Goal: Complete application form: Complete application form

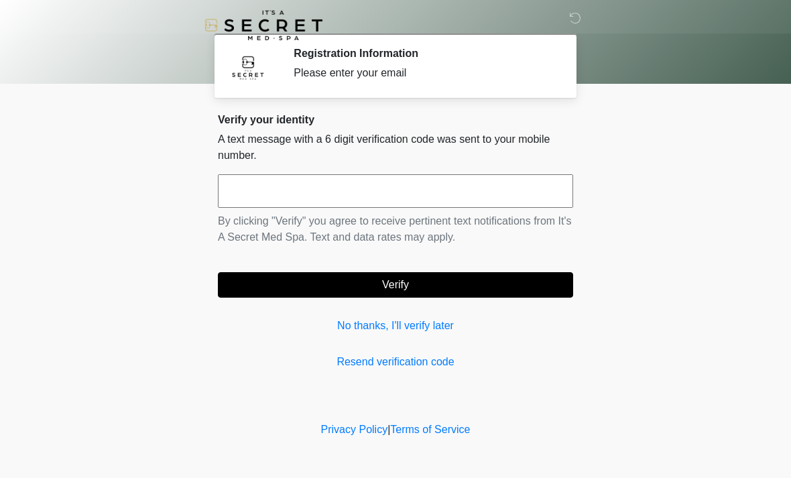
click at [422, 192] on input "text" at bounding box center [395, 191] width 355 height 34
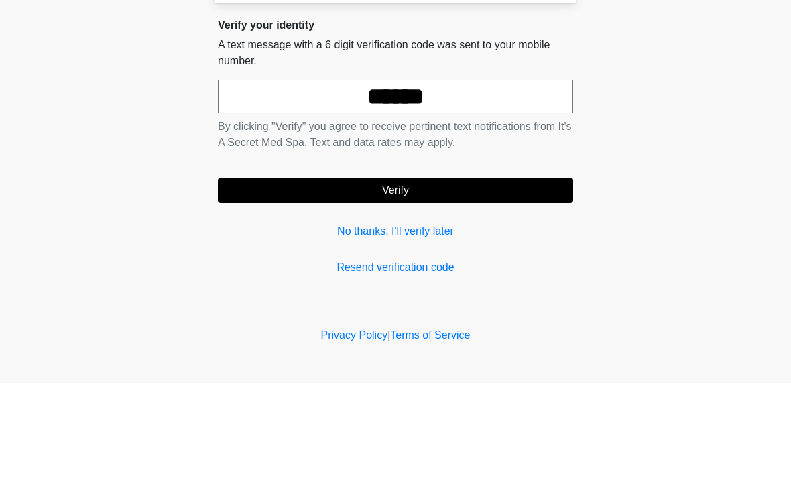
type input "******"
click at [435, 272] on button "Verify" at bounding box center [395, 284] width 355 height 25
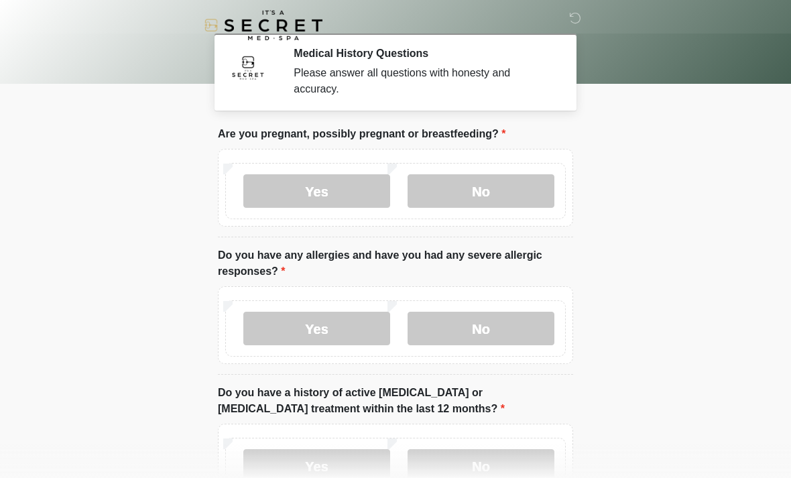
click at [528, 179] on label "No" at bounding box center [481, 191] width 147 height 34
click at [526, 322] on label "No" at bounding box center [481, 329] width 147 height 34
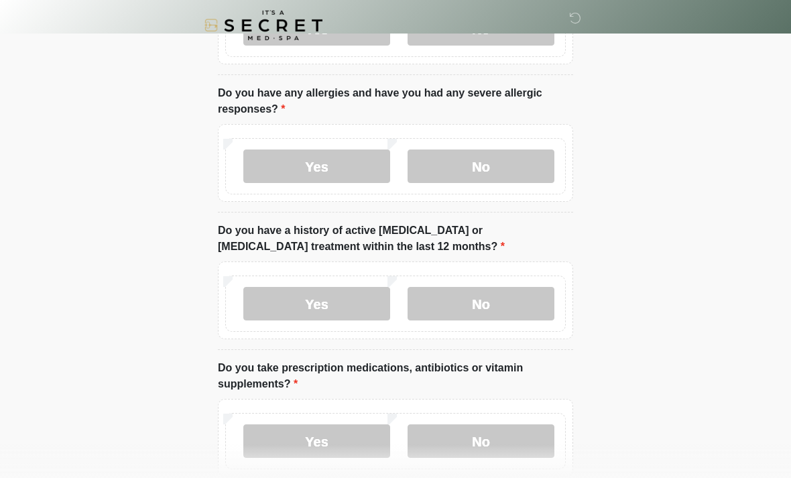
scroll to position [186, 0]
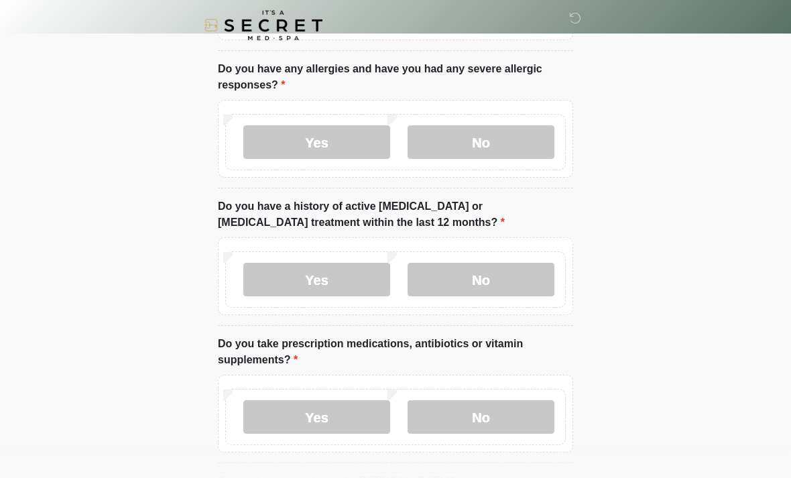
click at [544, 279] on label "No" at bounding box center [481, 280] width 147 height 34
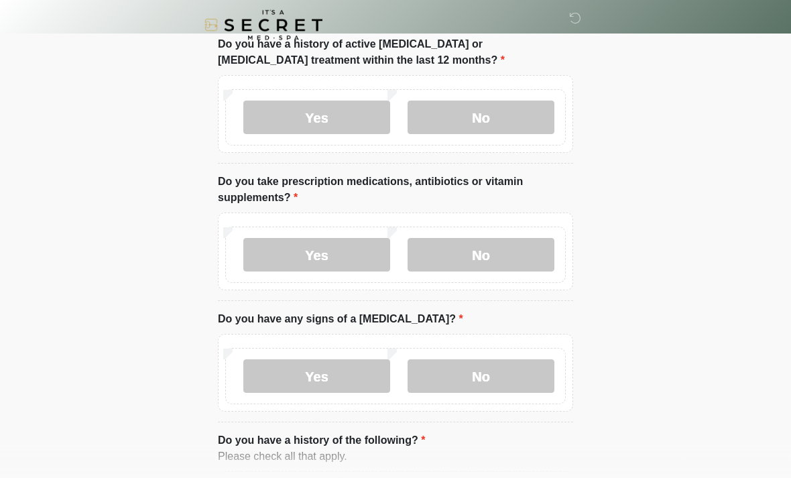
scroll to position [351, 0]
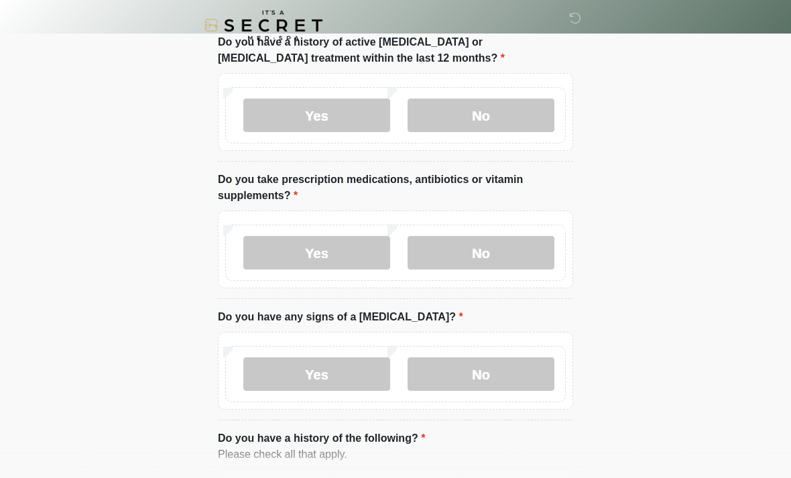
click at [509, 251] on label "No" at bounding box center [481, 253] width 147 height 34
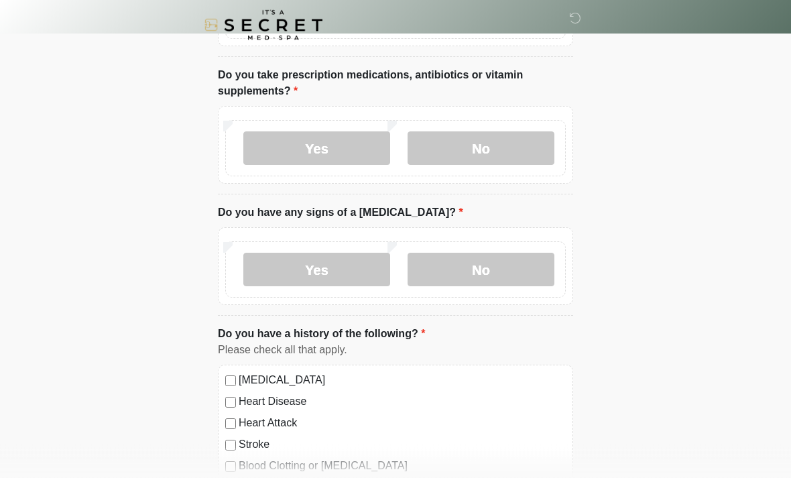
scroll to position [462, 0]
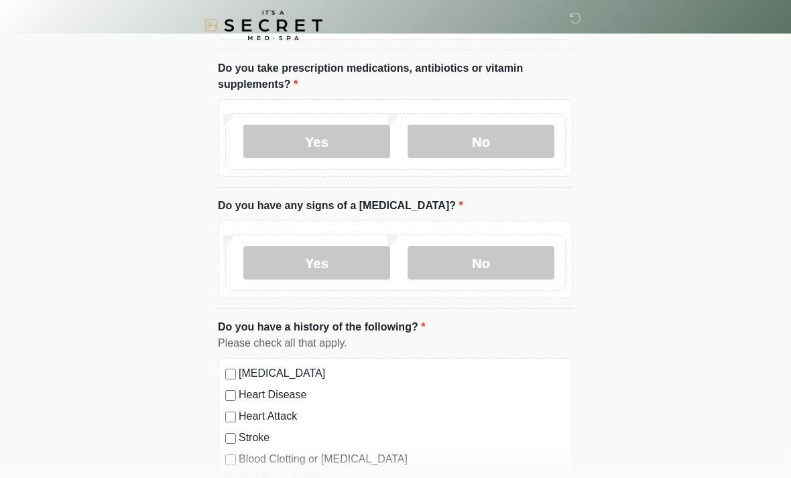
click at [522, 259] on label "No" at bounding box center [481, 263] width 147 height 34
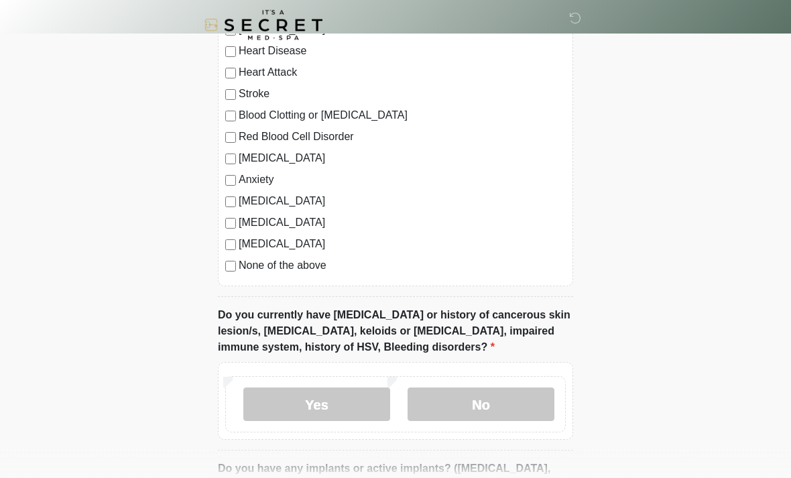
scroll to position [807, 0]
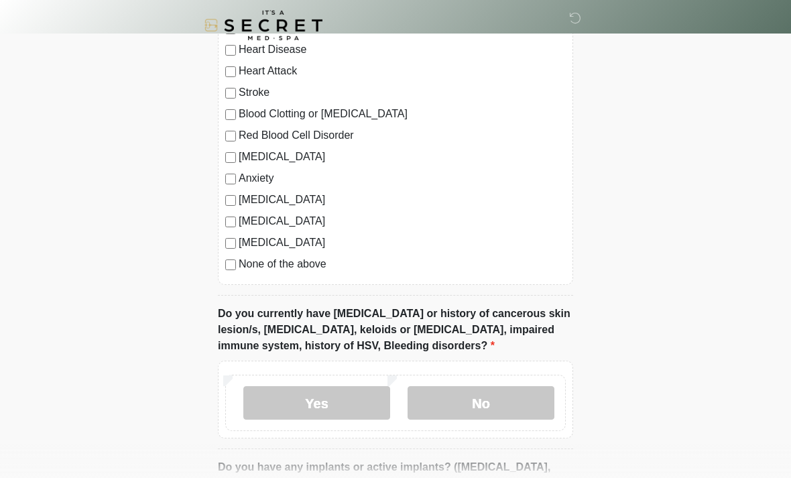
click at [322, 269] on label "None of the above" at bounding box center [402, 264] width 327 height 16
click at [533, 406] on label "No" at bounding box center [481, 403] width 147 height 34
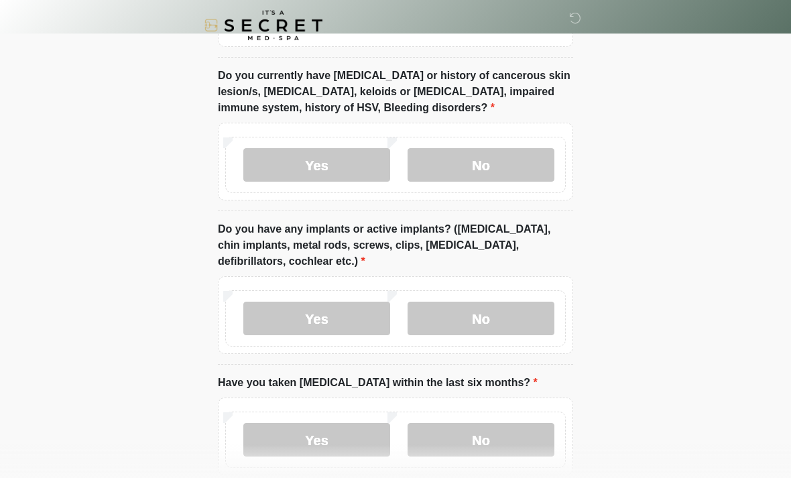
scroll to position [1048, 0]
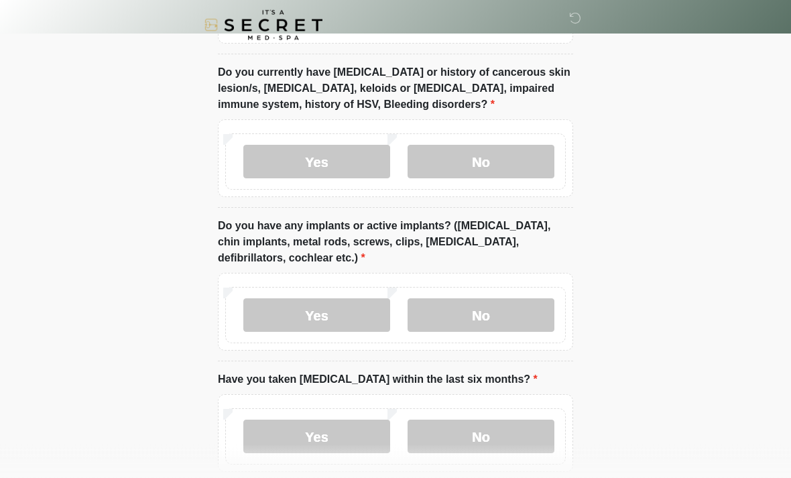
click at [359, 310] on label "Yes" at bounding box center [316, 316] width 147 height 34
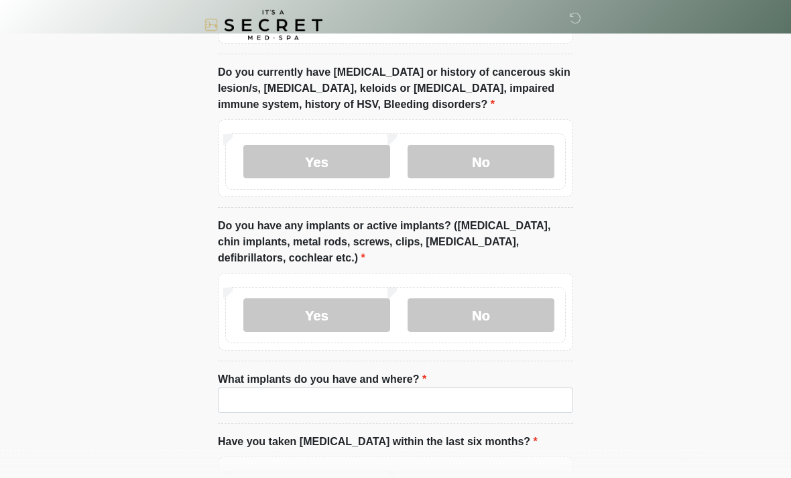
scroll to position [1048, 0]
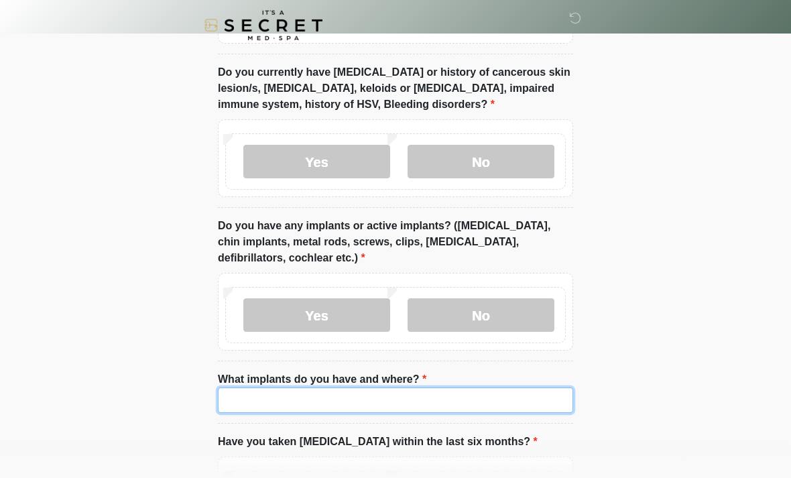
click at [410, 399] on input "What implants do you have and where?" at bounding box center [395, 399] width 355 height 25
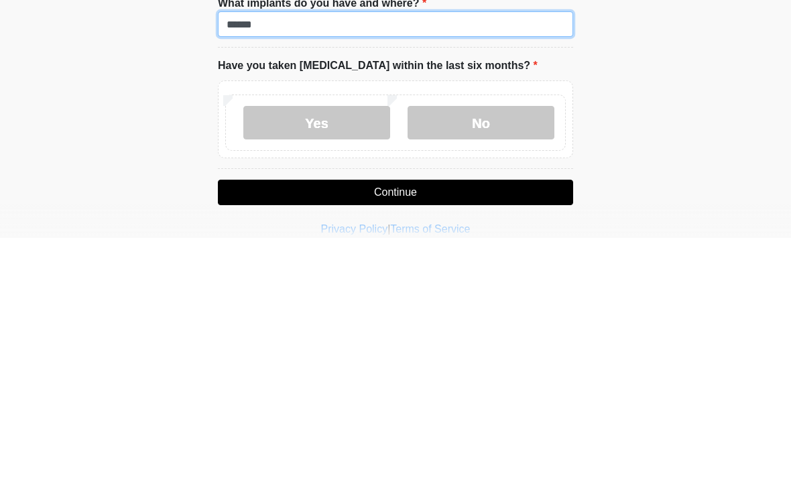
scroll to position [1191, 0]
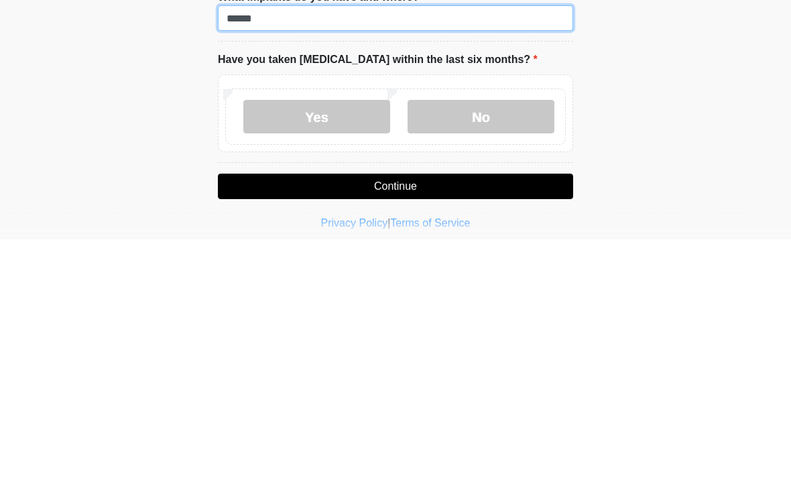
type input "******"
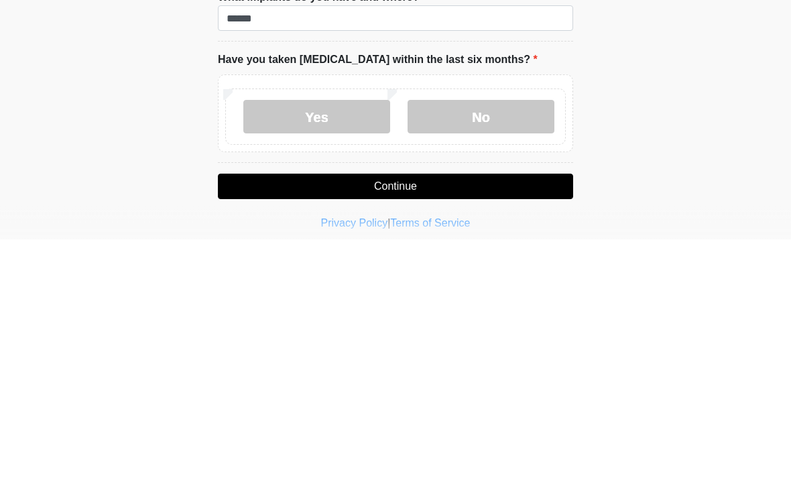
click at [509, 339] on label "No" at bounding box center [481, 356] width 147 height 34
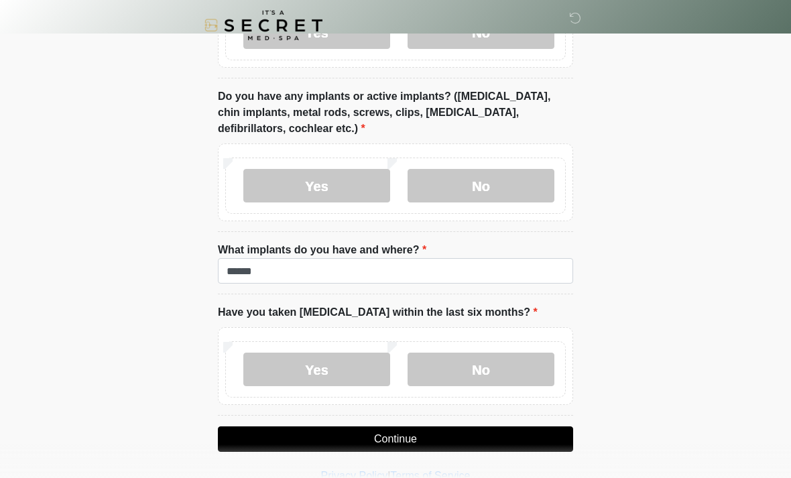
click at [485, 426] on button "Continue" at bounding box center [395, 438] width 355 height 25
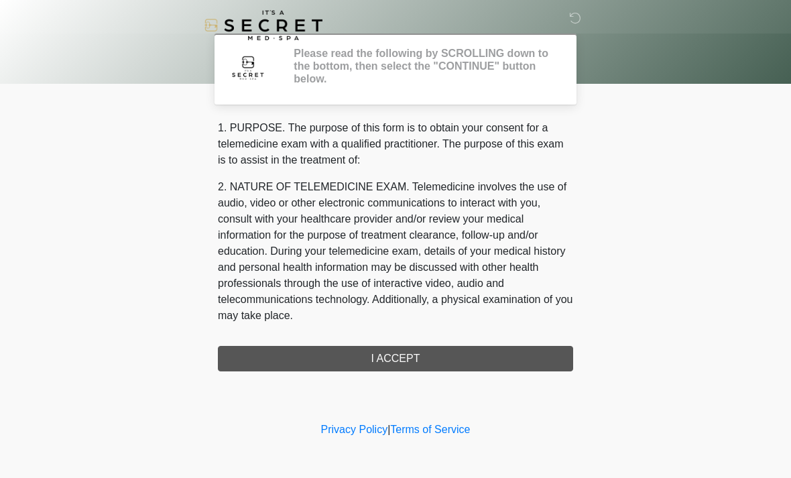
scroll to position [0, 0]
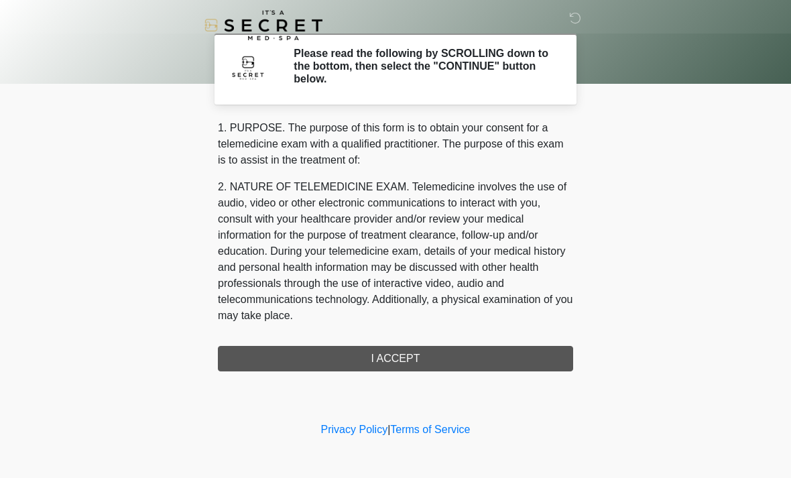
click at [440, 348] on div "1. PURPOSE. The purpose of this form is to obtain your consent for a telemedici…" at bounding box center [395, 245] width 355 height 251
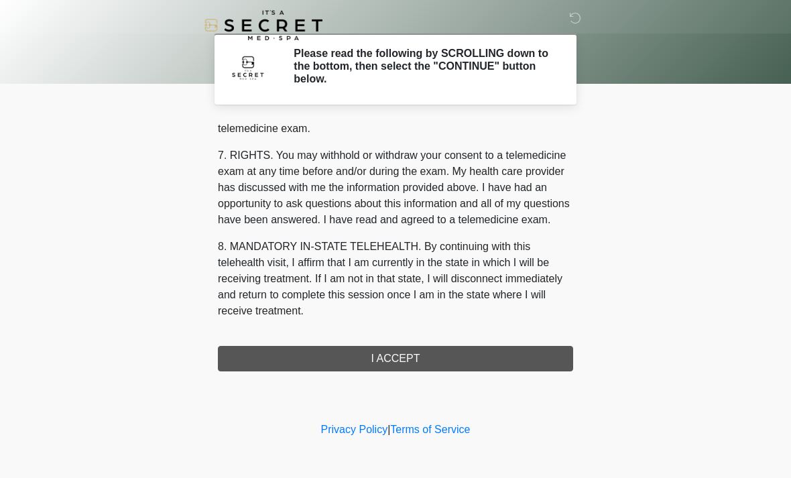
scroll to position [568, 0]
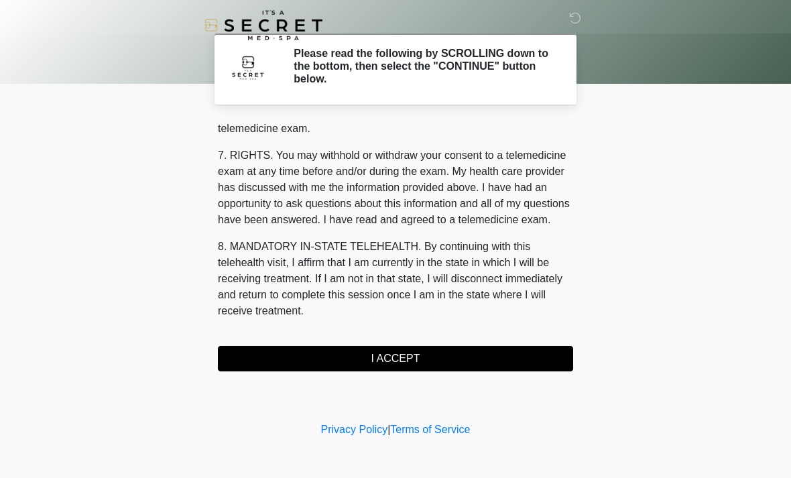
click at [397, 361] on button "I ACCEPT" at bounding box center [395, 358] width 355 height 25
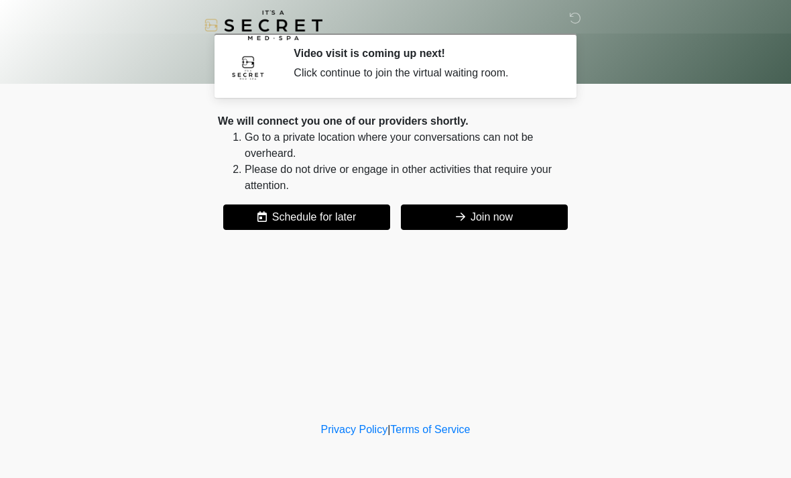
click at [506, 211] on button "Join now" at bounding box center [484, 216] width 167 height 25
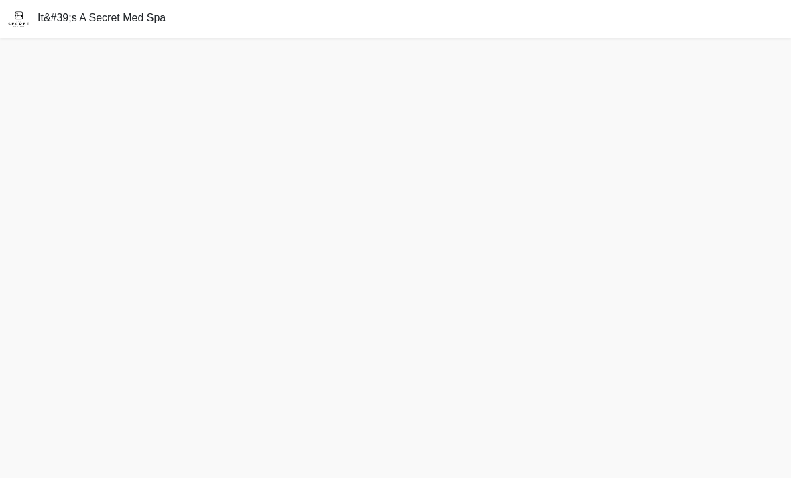
scroll to position [47, 0]
